Goal: Task Accomplishment & Management: Check status

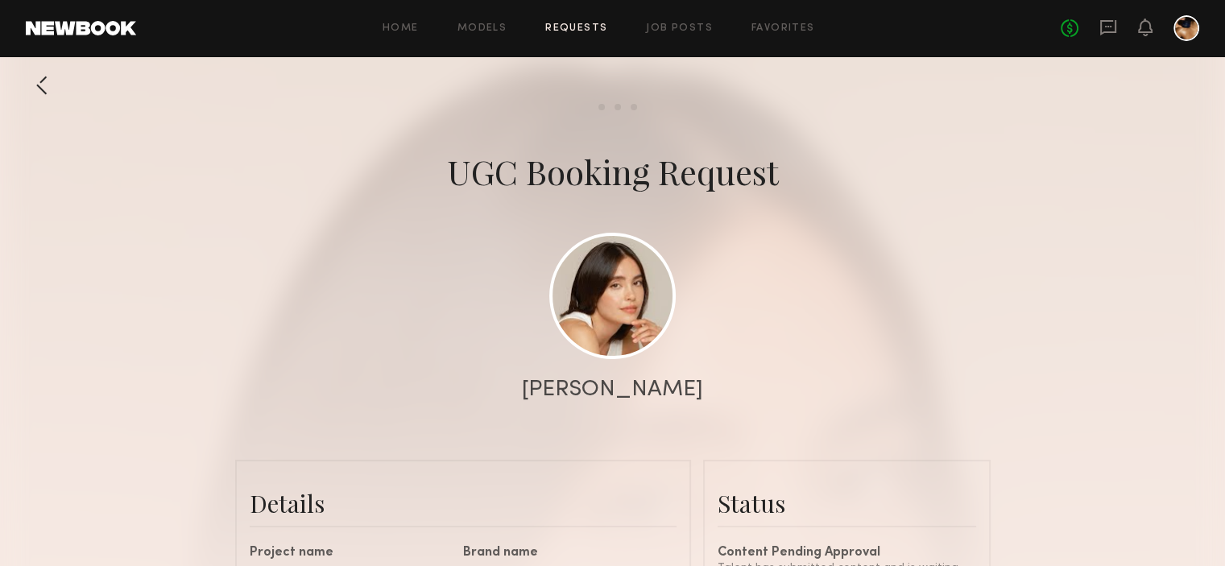
scroll to position [507, 0]
click at [39, 85] on div at bounding box center [42, 85] width 32 height 32
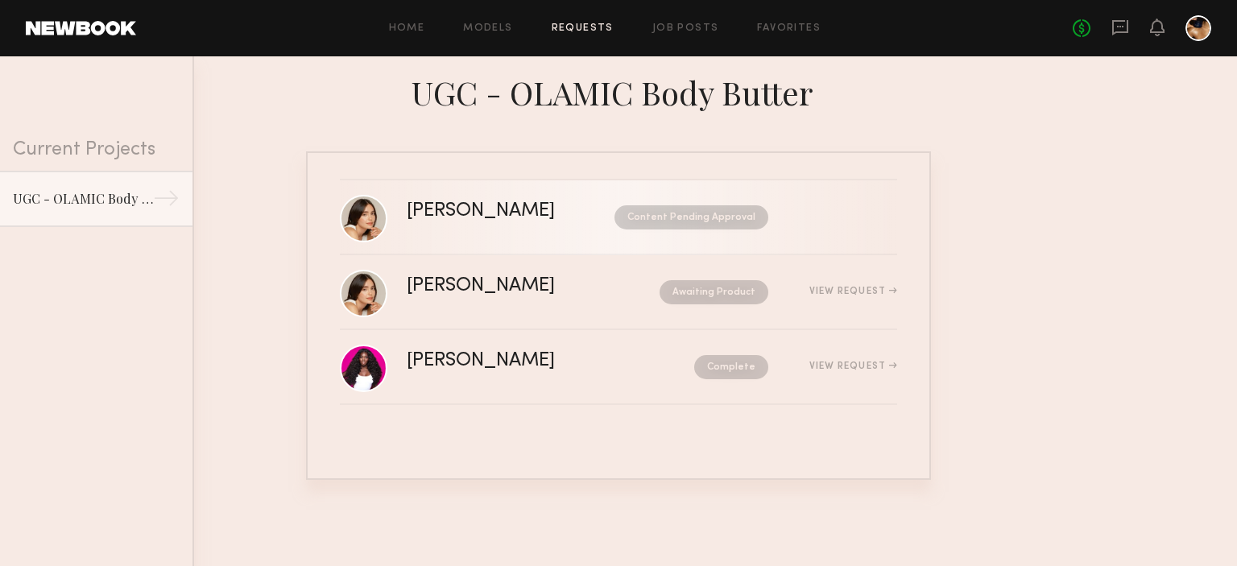
click at [585, 218] on div "Content Pending Approval" at bounding box center [677, 217] width 184 height 24
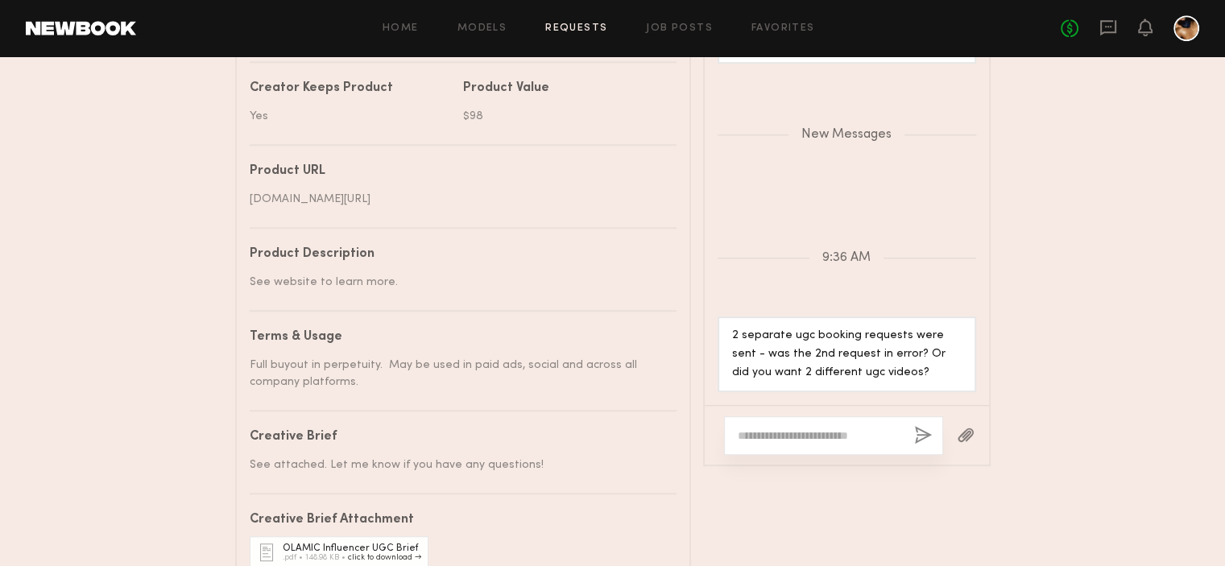
scroll to position [881, 0]
click at [818, 442] on textarea at bounding box center [819, 434] width 163 height 16
click at [779, 442] on textarea at bounding box center [819, 434] width 163 height 16
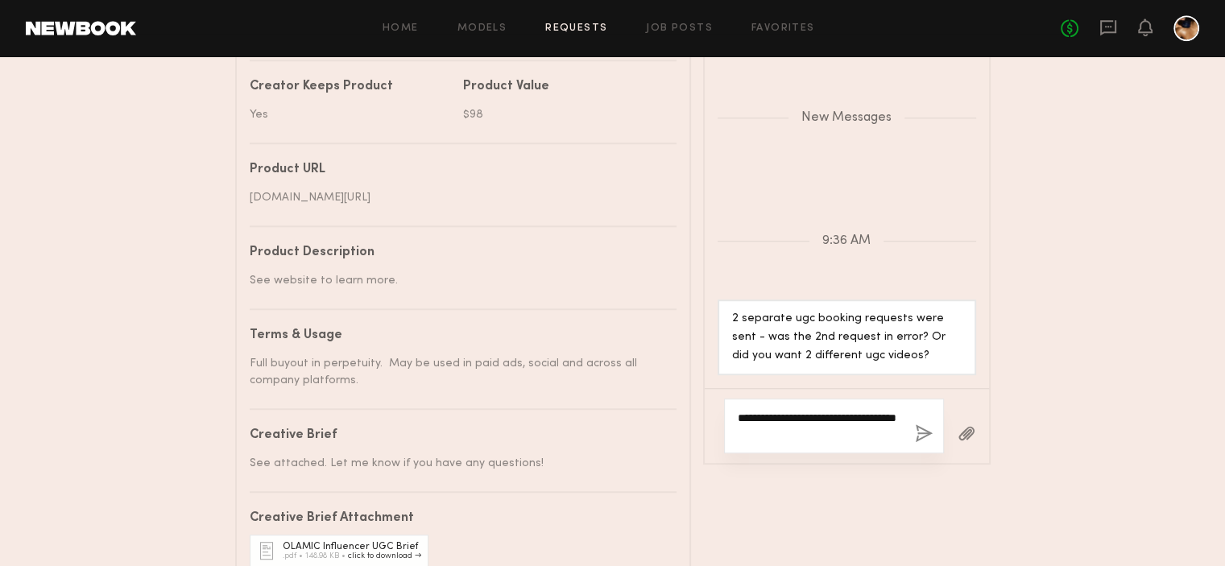
type textarea "**********"
click at [921, 445] on button "button" at bounding box center [924, 434] width 18 height 20
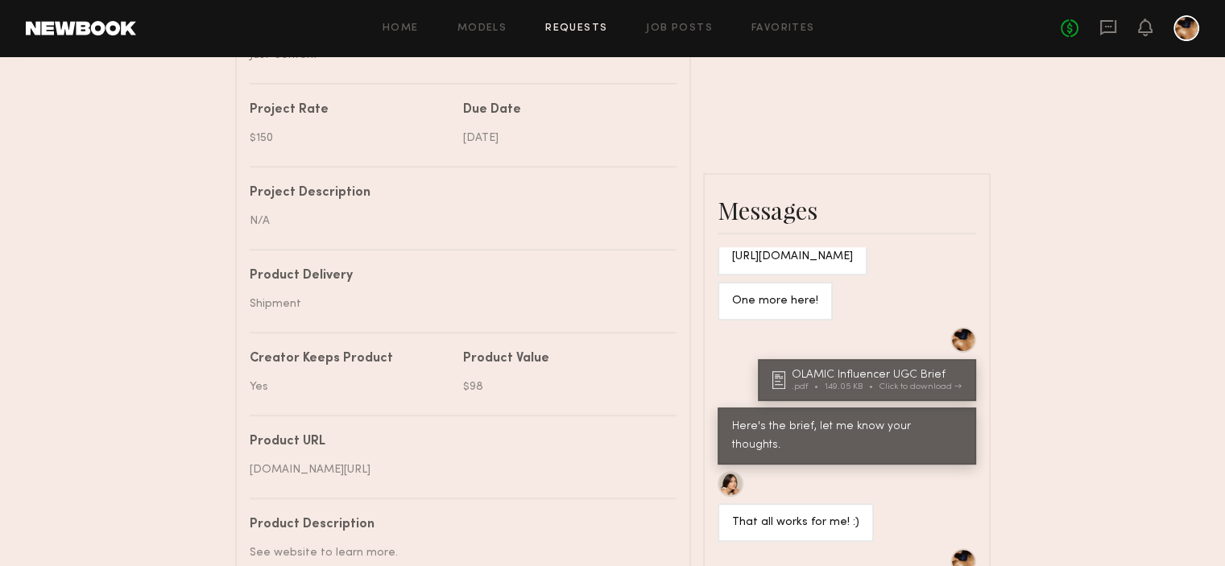
scroll to position [437, 0]
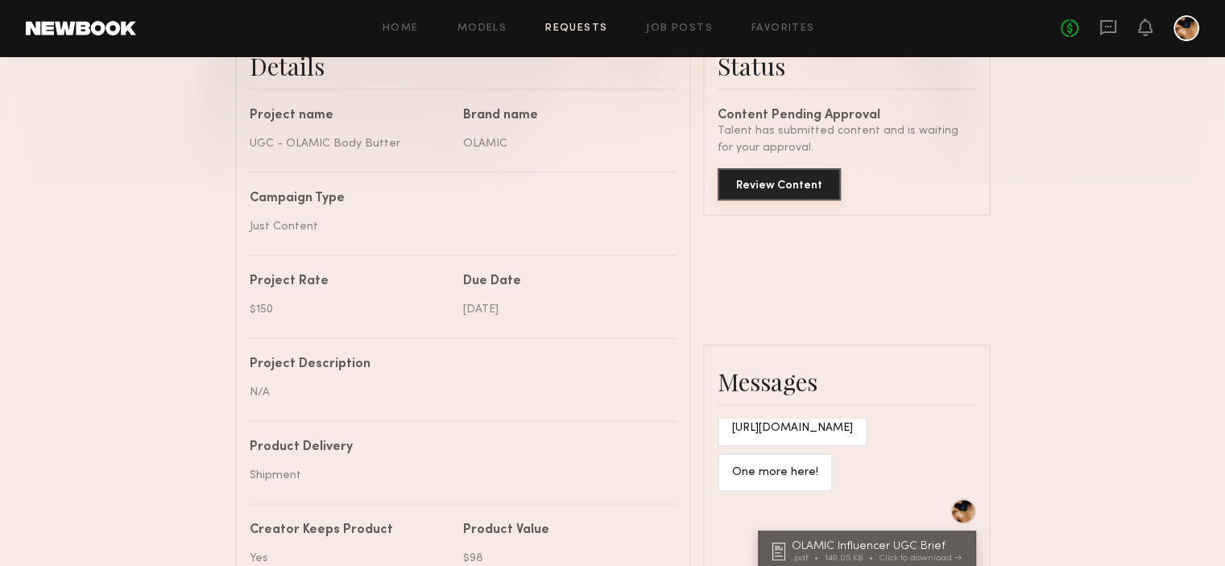
click at [809, 192] on button "Review Content" at bounding box center [779, 184] width 123 height 32
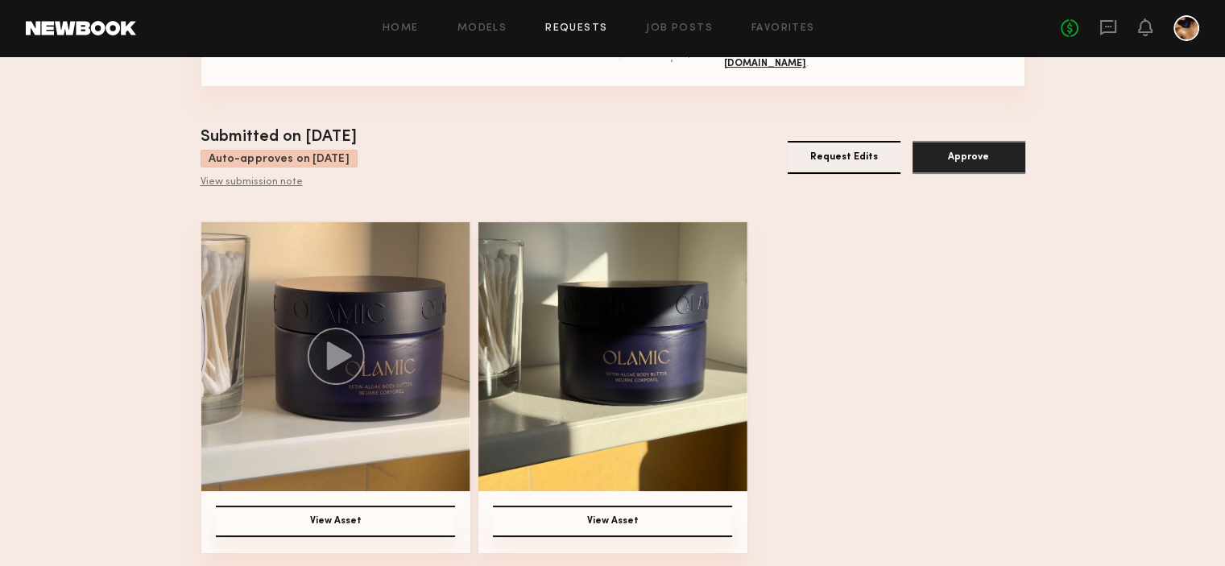
scroll to position [105, 0]
click at [335, 350] on icon at bounding box center [338, 355] width 25 height 28
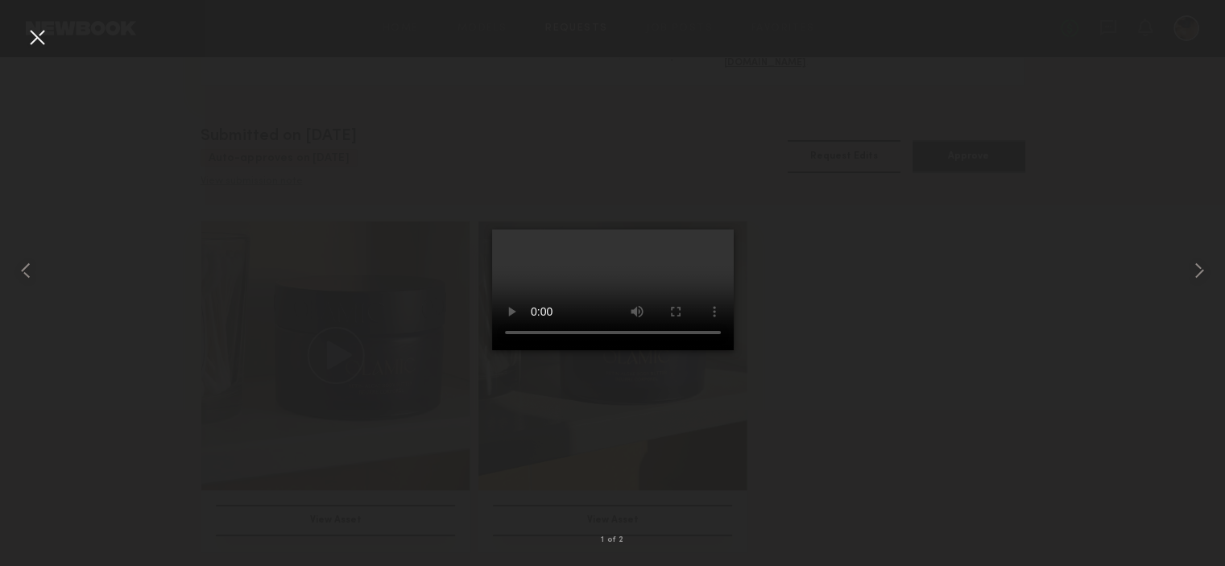
click at [804, 175] on div at bounding box center [612, 270] width 1225 height 489
click at [29, 35] on div at bounding box center [37, 37] width 26 height 26
